Goal: Navigation & Orientation: Find specific page/section

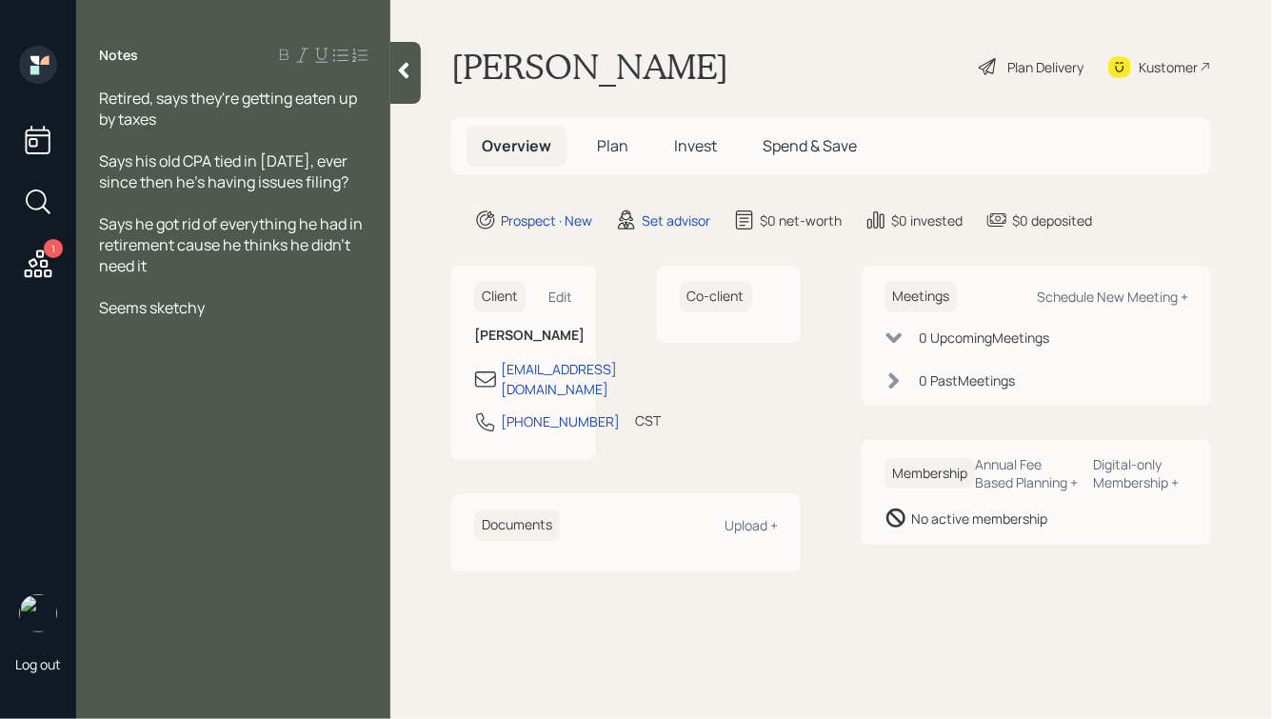
click at [407, 75] on icon at bounding box center [404, 71] width 10 height 16
